Goal: Task Accomplishment & Management: Manage account settings

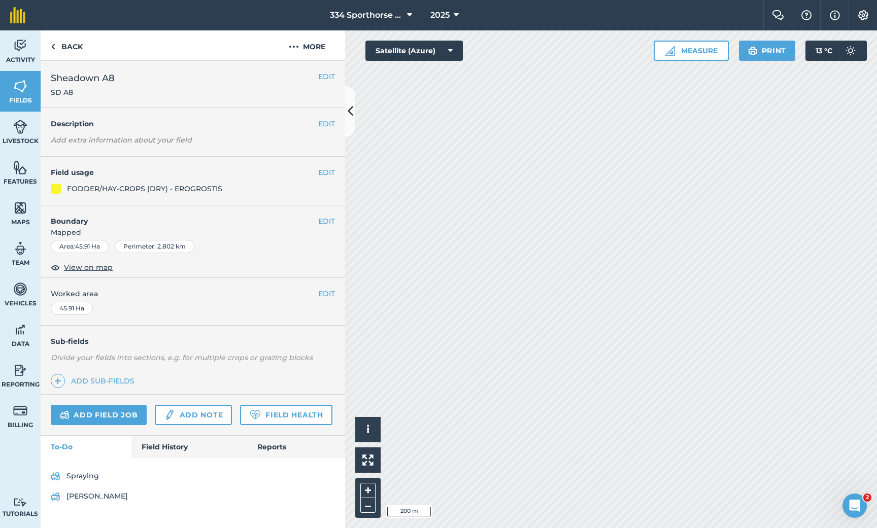
click at [121, 411] on link "Add field job" at bounding box center [99, 415] width 96 height 20
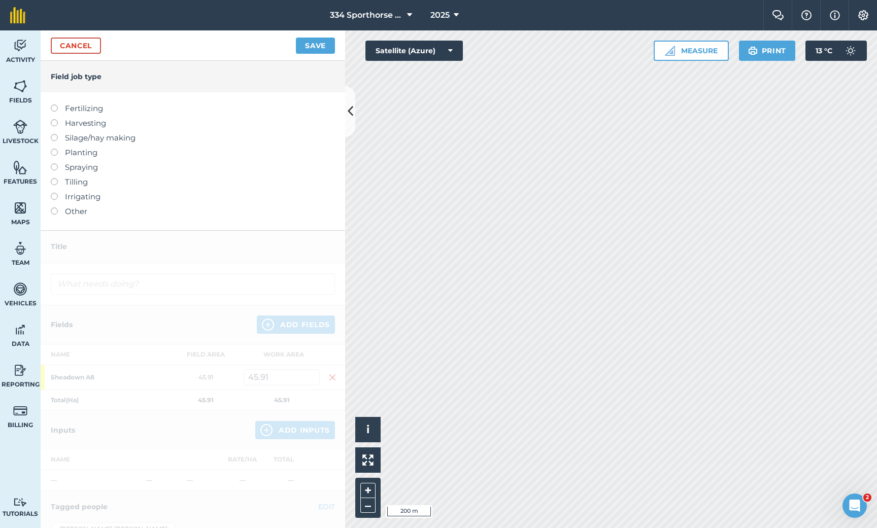
click at [55, 163] on label at bounding box center [58, 163] width 14 height 0
type input "Spraying"
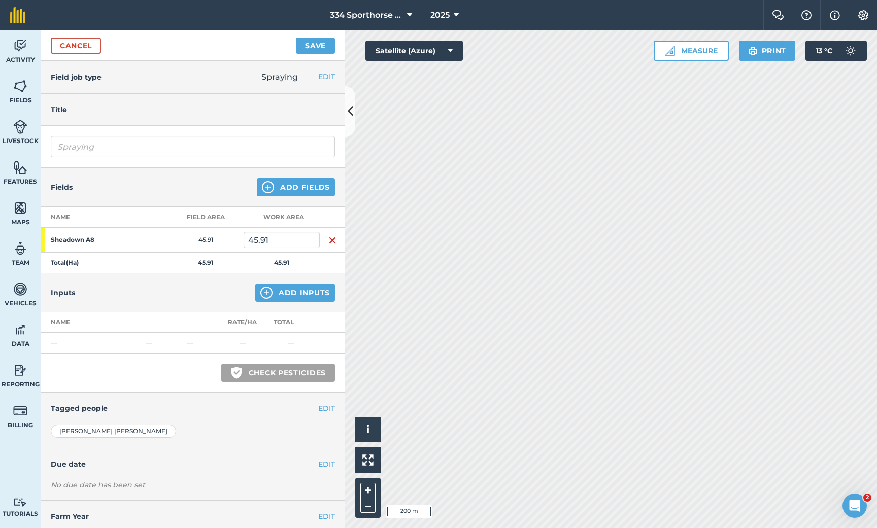
click at [88, 43] on link "Cancel" at bounding box center [76, 46] width 50 height 16
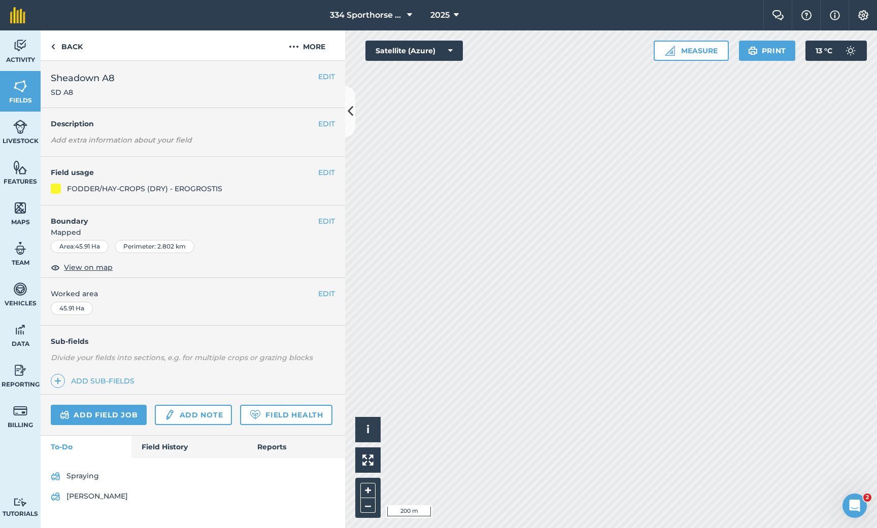
click at [168, 445] on link "Field History" at bounding box center [188, 447] width 115 height 22
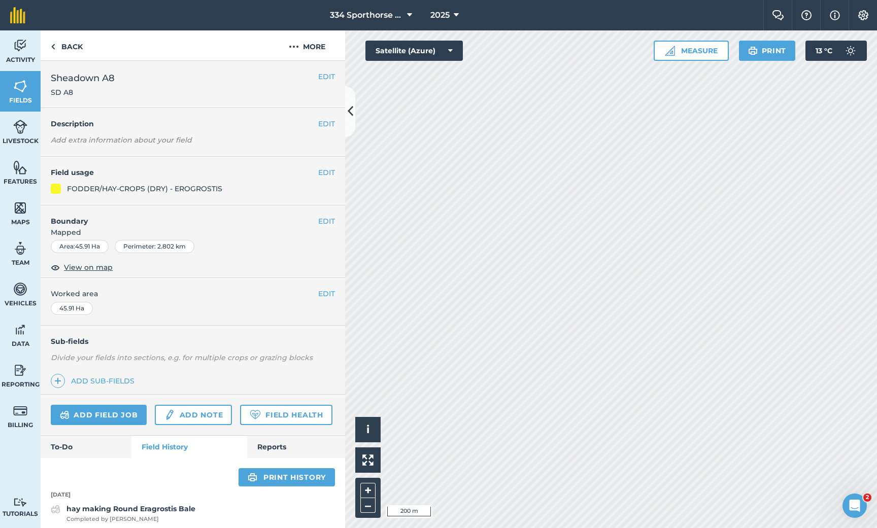
click at [103, 443] on link "To-Do" at bounding box center [86, 447] width 91 height 22
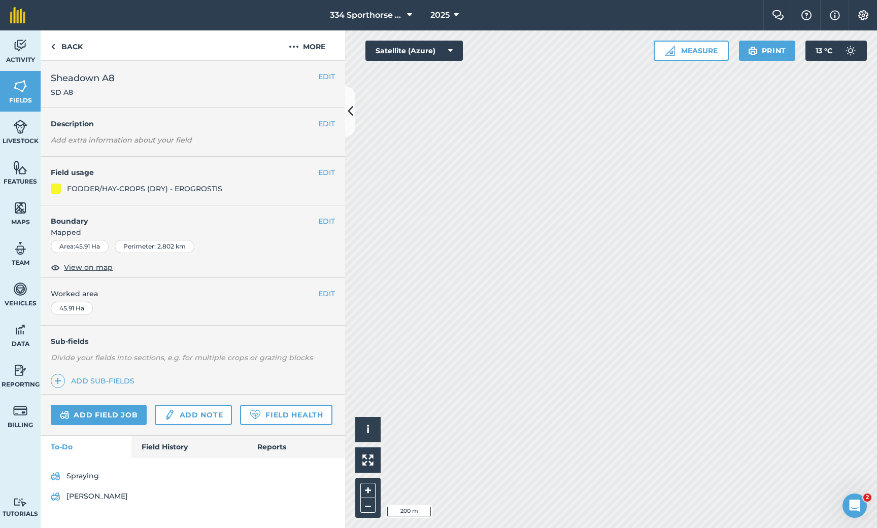
click at [86, 477] on link "Spraying" at bounding box center [193, 476] width 284 height 16
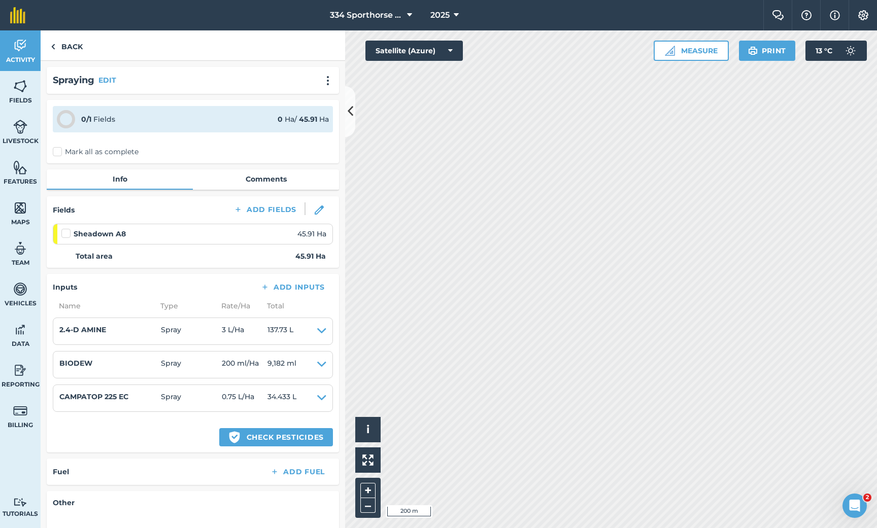
click at [59, 152] on label "Mark all as complete" at bounding box center [96, 152] width 86 height 11
click at [59, 152] on input "Mark all as complete" at bounding box center [56, 150] width 7 height 7
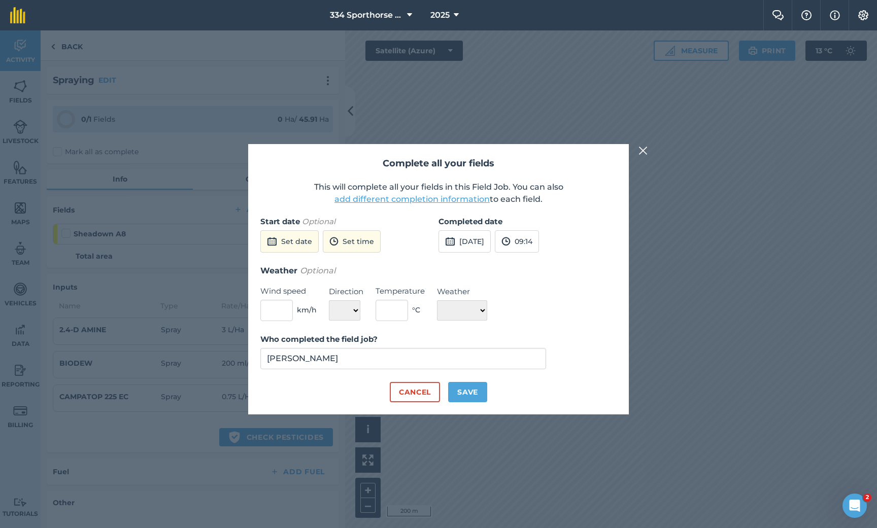
click at [297, 243] on button "Set date" at bounding box center [289, 241] width 58 height 22
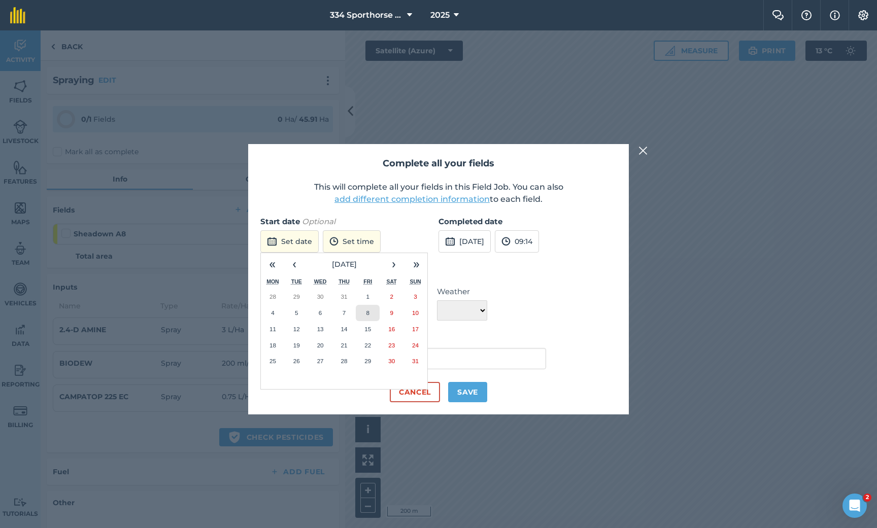
click at [364, 313] on button "8" at bounding box center [368, 313] width 24 height 16
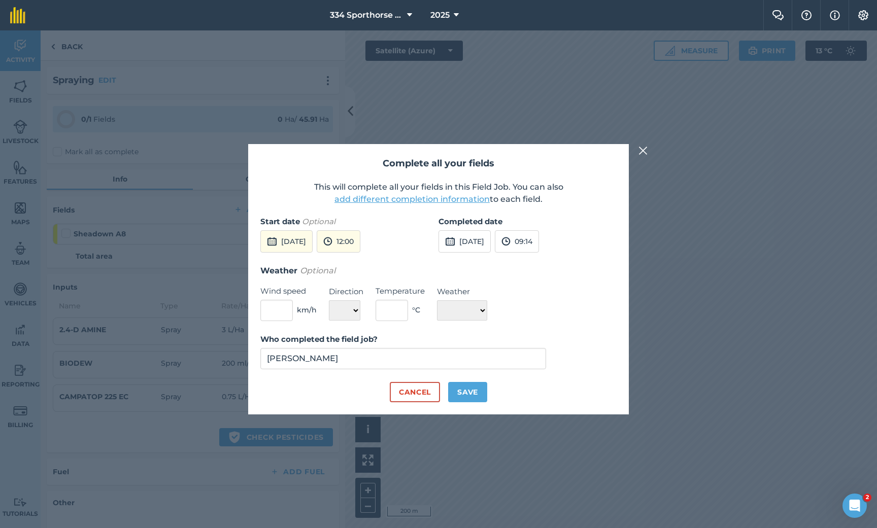
click at [491, 245] on button "[DATE]" at bounding box center [464, 241] width 52 height 22
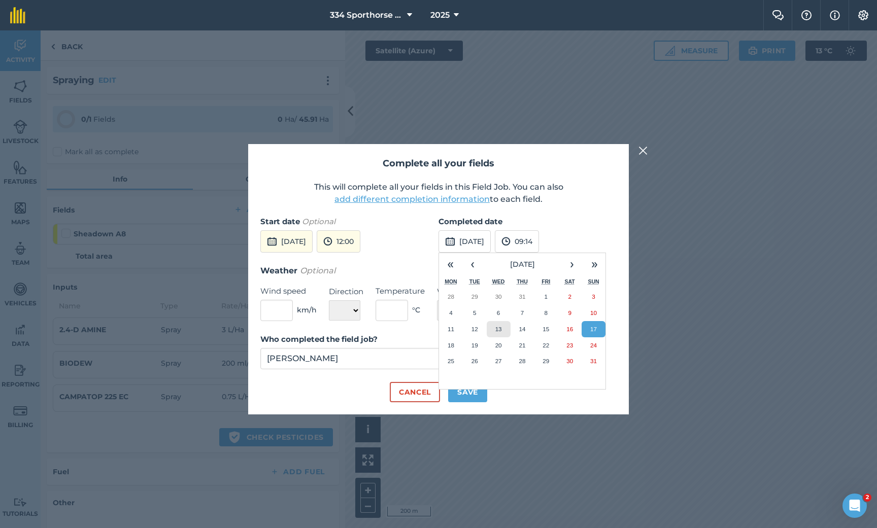
click at [493, 332] on button "13" at bounding box center [499, 329] width 24 height 16
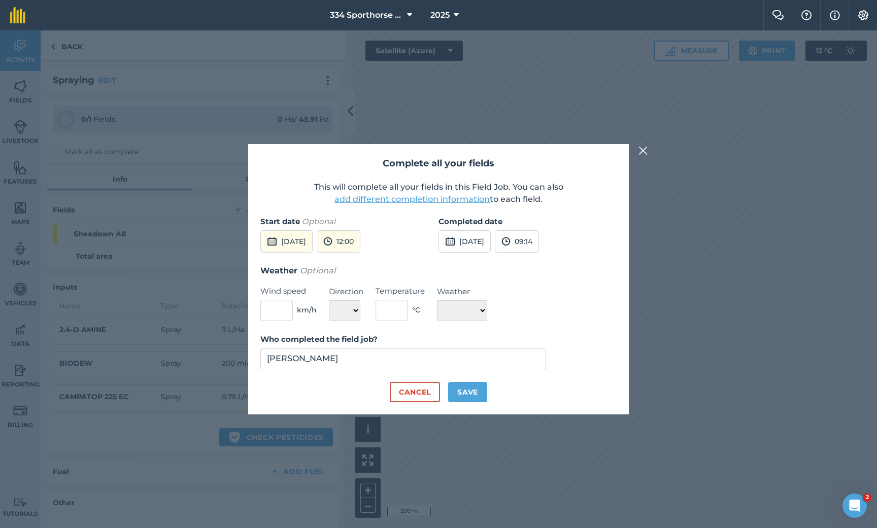
click at [466, 392] on button "Save" at bounding box center [467, 392] width 39 height 20
checkbox input "true"
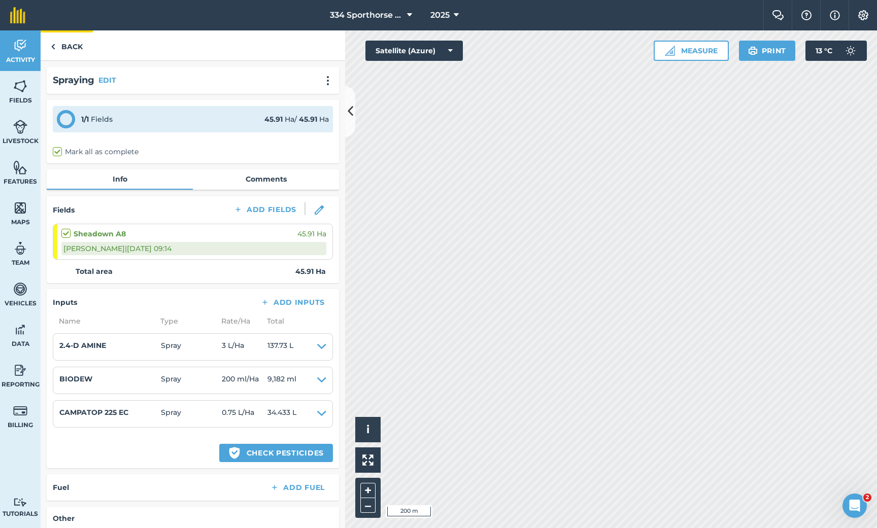
click at [73, 50] on link "Back" at bounding box center [67, 45] width 52 height 30
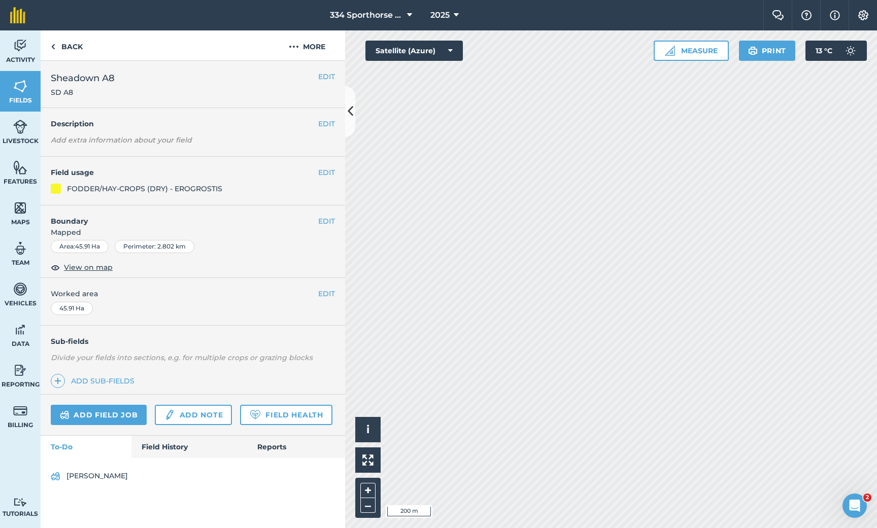
click at [82, 474] on link "[PERSON_NAME]" at bounding box center [193, 476] width 284 height 16
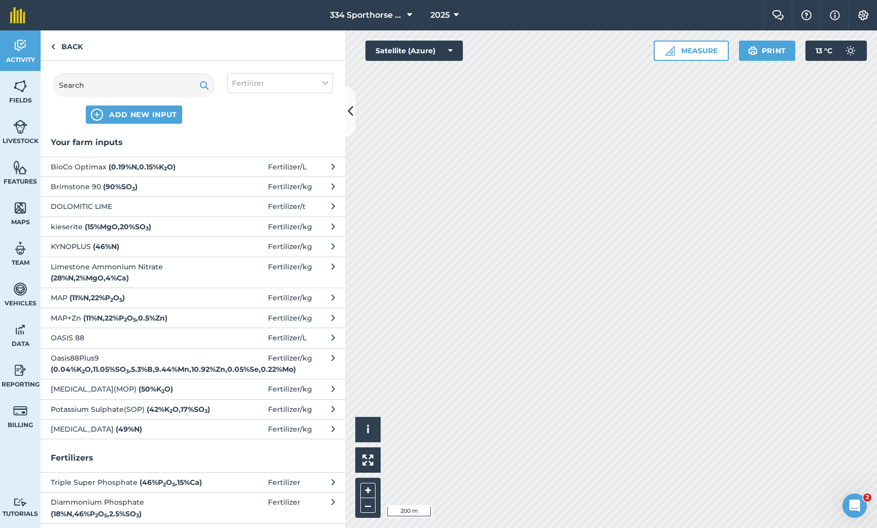
click at [92, 207] on span "DOLOMITIC LIME" at bounding box center [134, 206] width 166 height 11
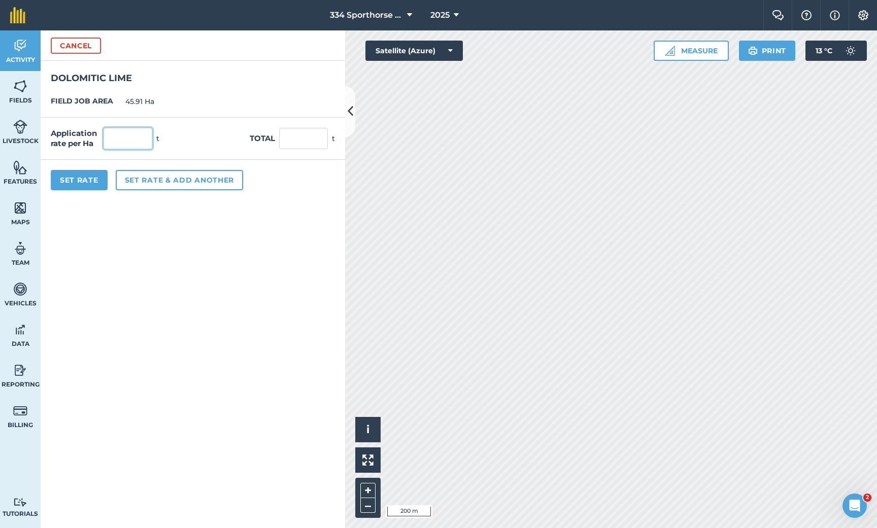
click at [127, 148] on input "text" at bounding box center [127, 138] width 49 height 21
type input "3"
type input "137.73"
click at [158, 180] on button "Set rate & add another" at bounding box center [179, 180] width 127 height 20
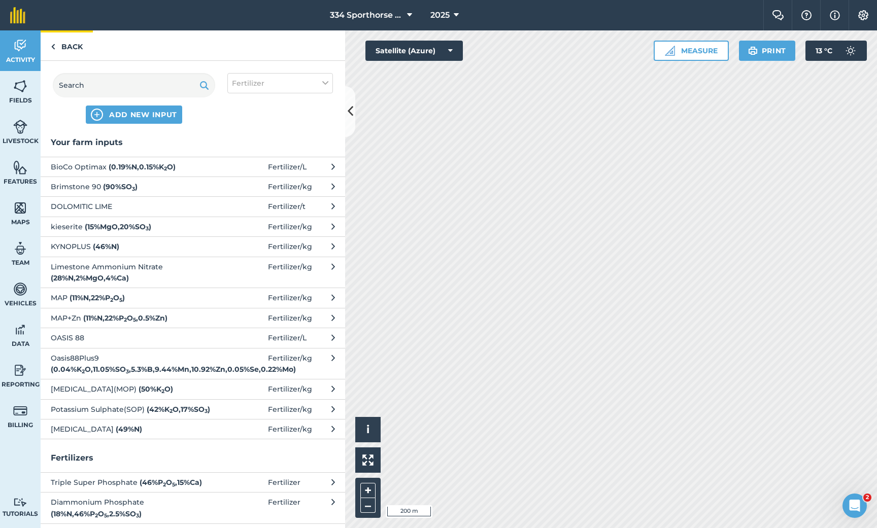
click at [73, 50] on link "Back" at bounding box center [67, 45] width 52 height 30
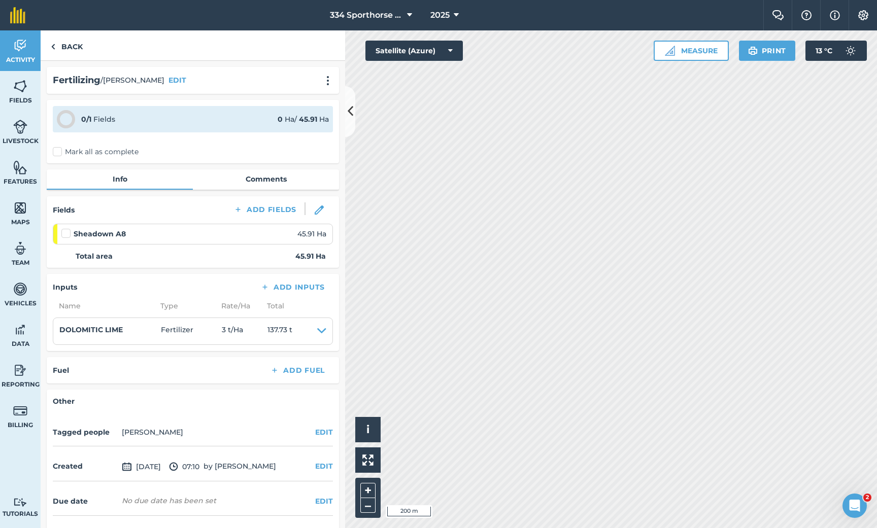
click at [61, 151] on label "Mark all as complete" at bounding box center [96, 152] width 86 height 11
click at [59, 151] on input "Mark all as complete" at bounding box center [56, 150] width 7 height 7
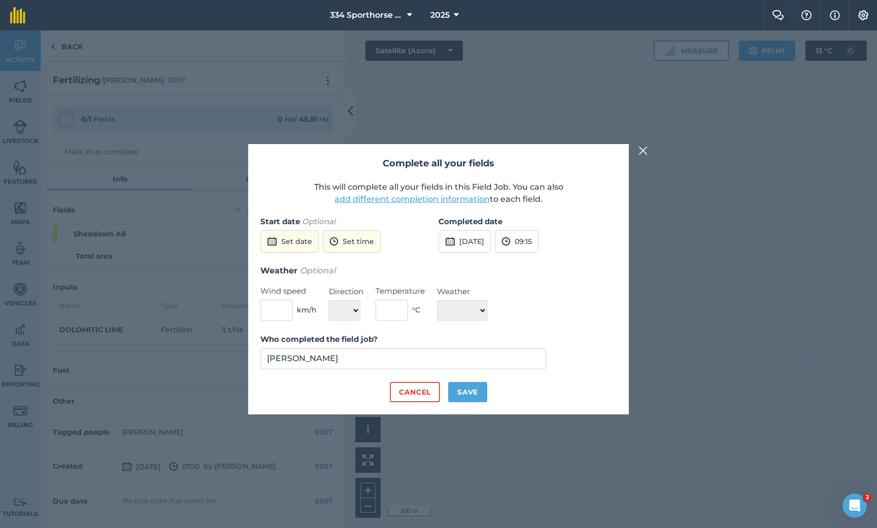
click at [461, 246] on button "[DATE]" at bounding box center [464, 241] width 52 height 22
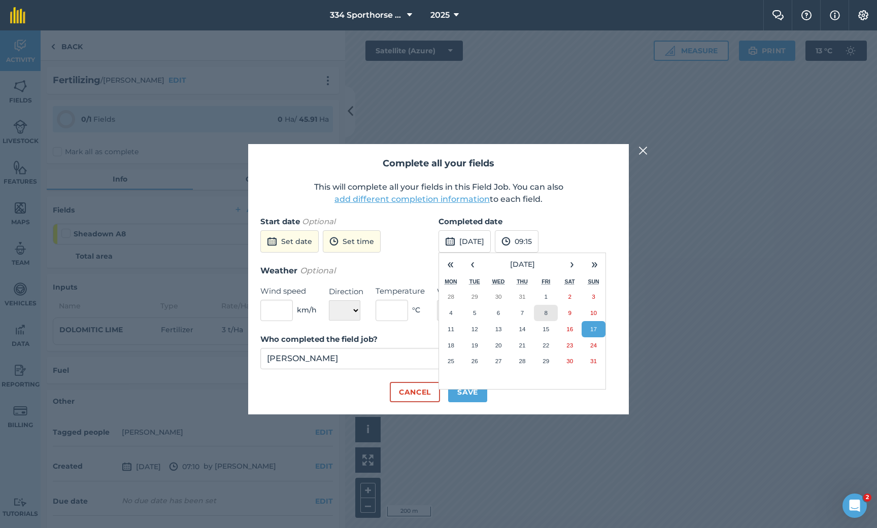
click at [549, 318] on button "8" at bounding box center [546, 313] width 24 height 16
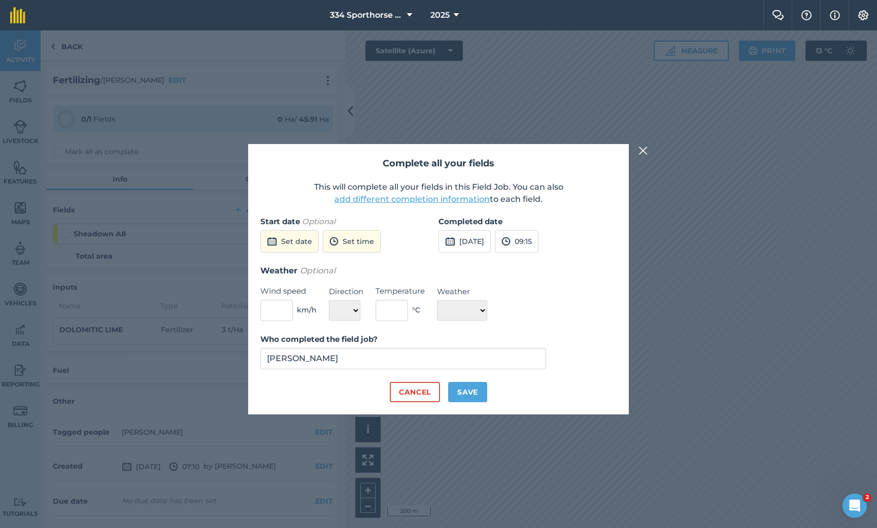
click at [281, 240] on button "Set date" at bounding box center [289, 241] width 58 height 22
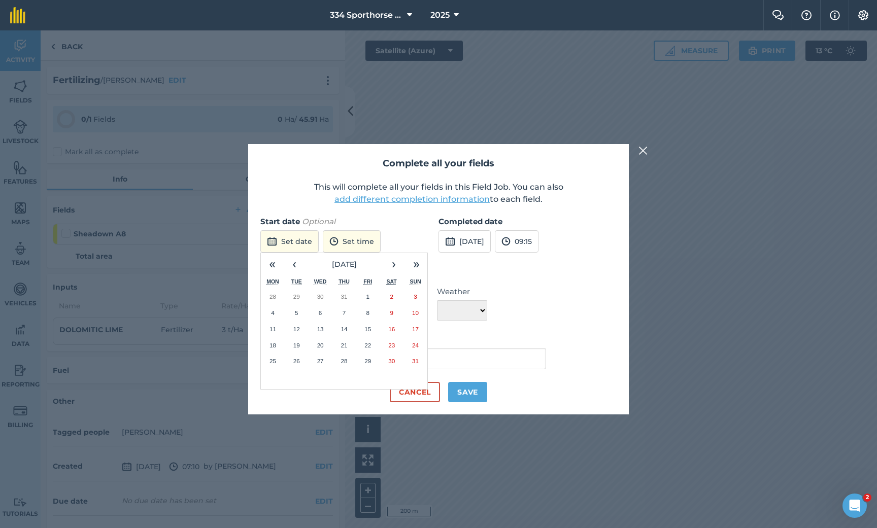
click at [540, 327] on form "Start date Optional Set date « ‹ [DATE] › » Mon Tue Wed Thu Fri Sat Sun 28 29 3…" at bounding box center [438, 309] width 356 height 187
click at [471, 393] on button "Save" at bounding box center [467, 392] width 39 height 20
checkbox input "true"
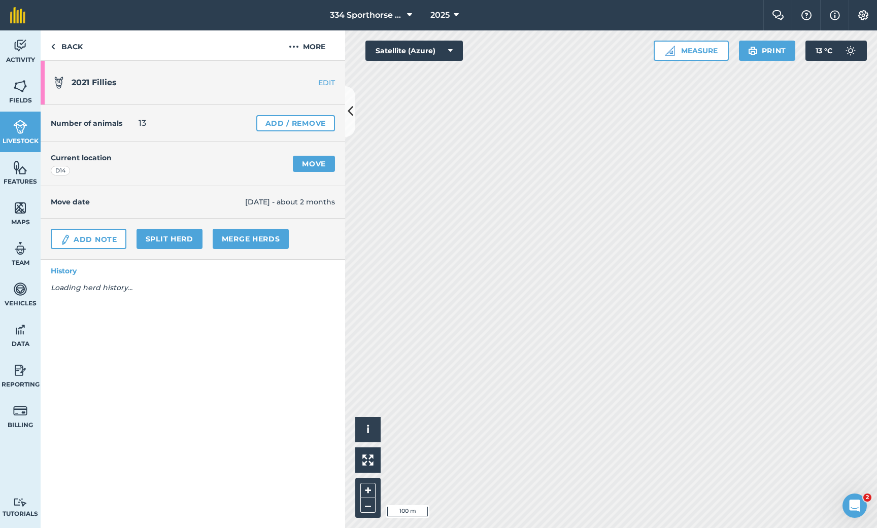
click at [312, 167] on link "Move" at bounding box center [314, 164] width 42 height 16
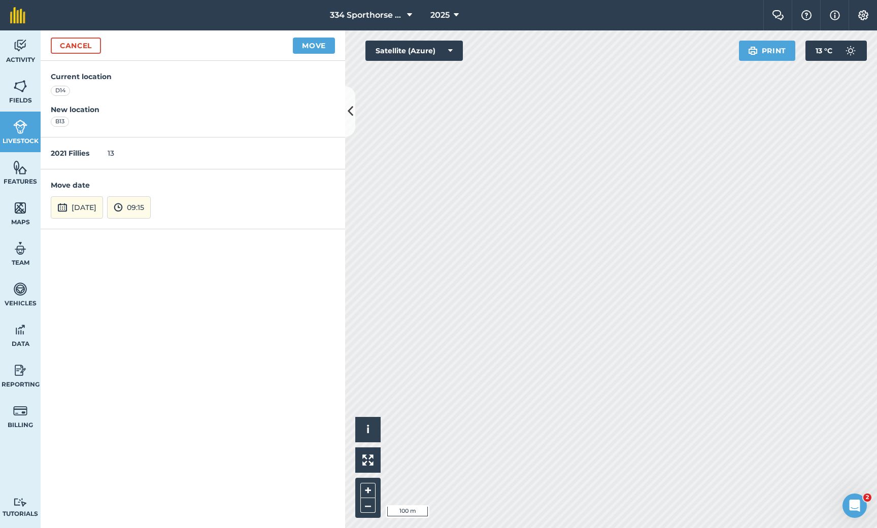
click at [320, 44] on button "Move" at bounding box center [314, 46] width 42 height 16
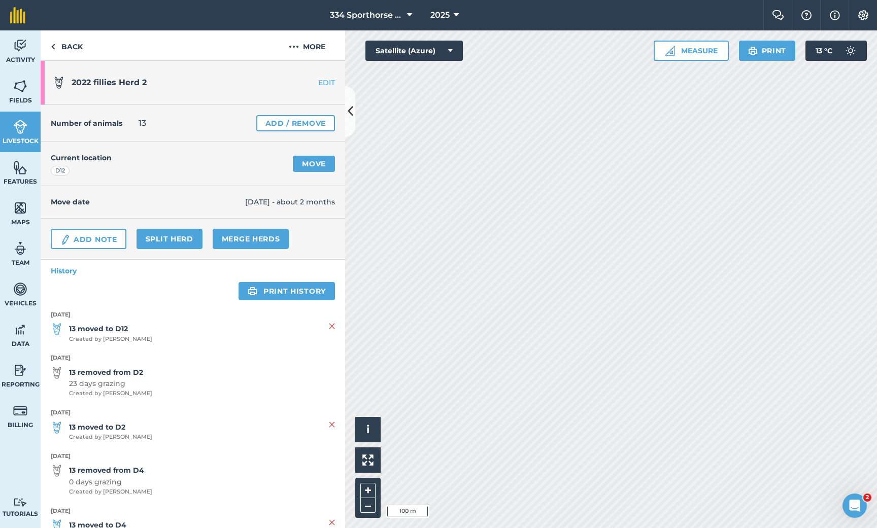
click at [320, 167] on link "Move" at bounding box center [314, 164] width 42 height 16
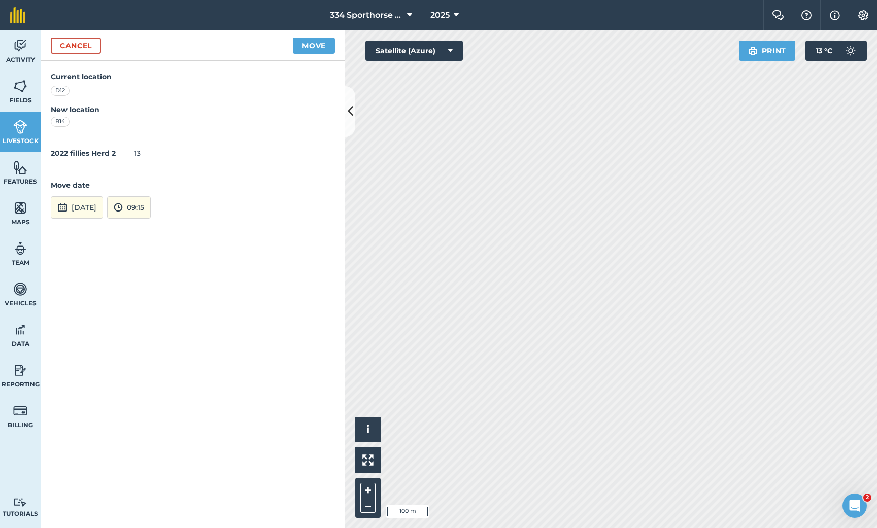
click at [301, 48] on button "Move" at bounding box center [314, 46] width 42 height 16
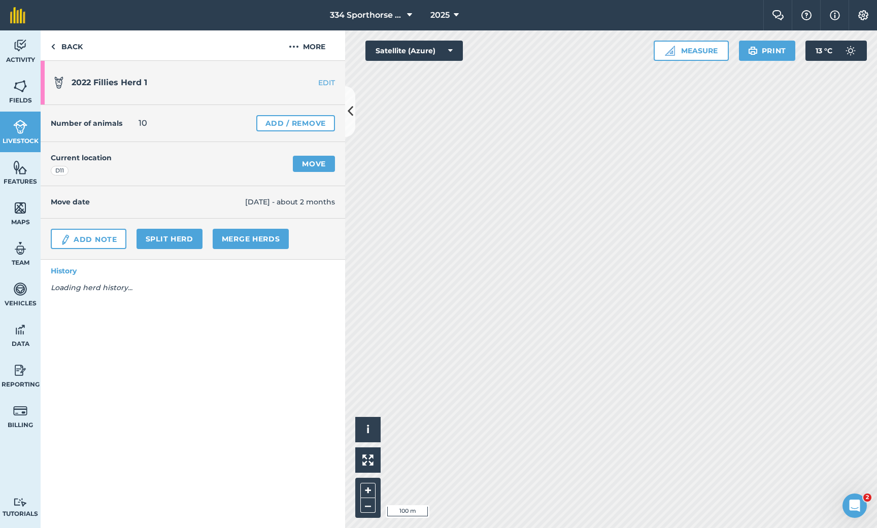
click at [313, 163] on link "Move" at bounding box center [314, 164] width 42 height 16
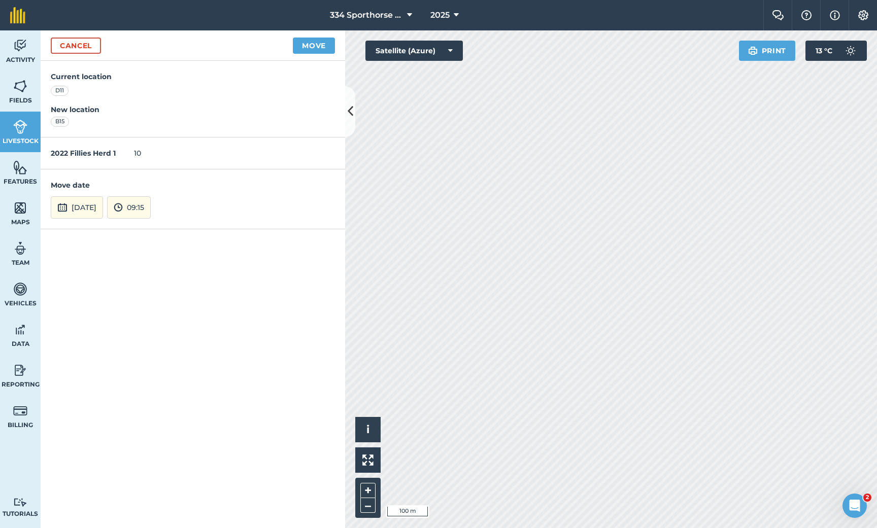
click at [307, 49] on button "Move" at bounding box center [314, 46] width 42 height 16
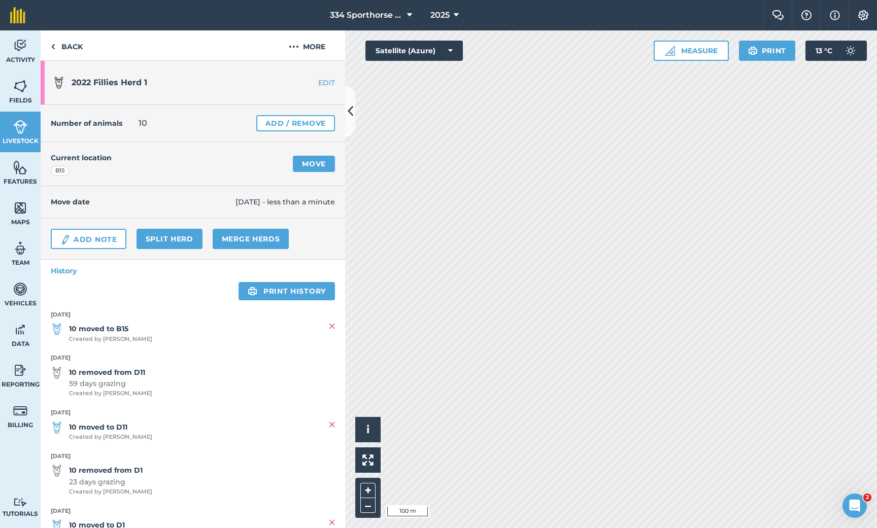
click at [350, 118] on icon at bounding box center [351, 111] width 6 height 18
